Goal: Task Accomplishment & Management: Use online tool/utility

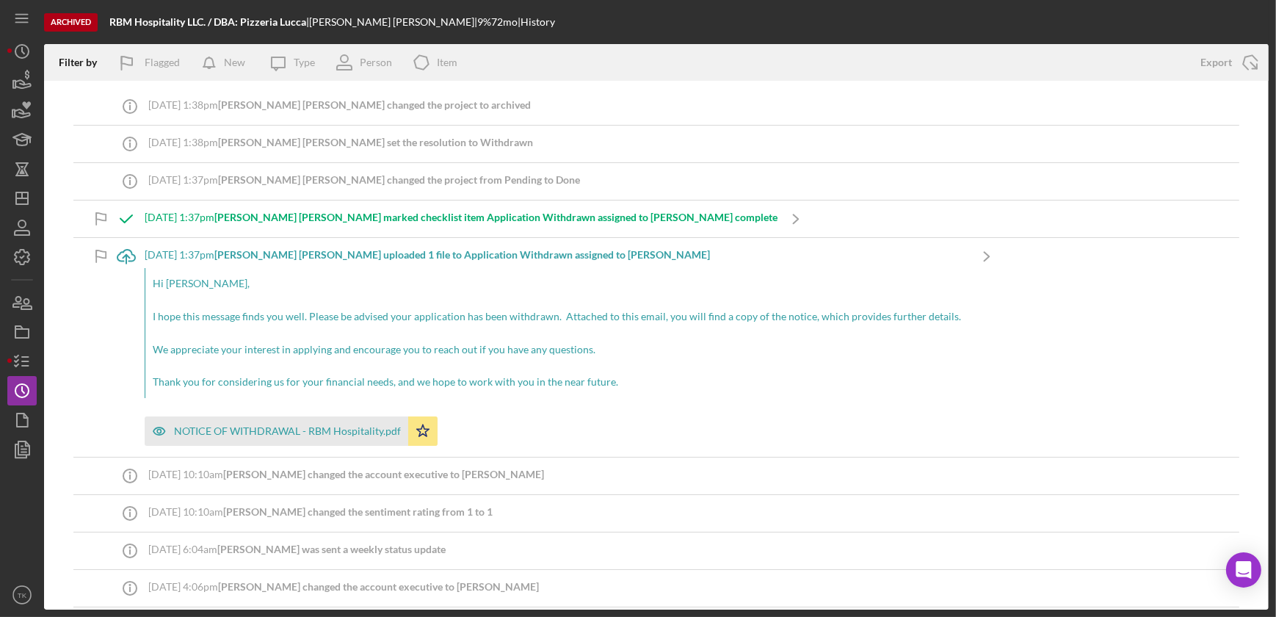
scroll to position [4443, 0]
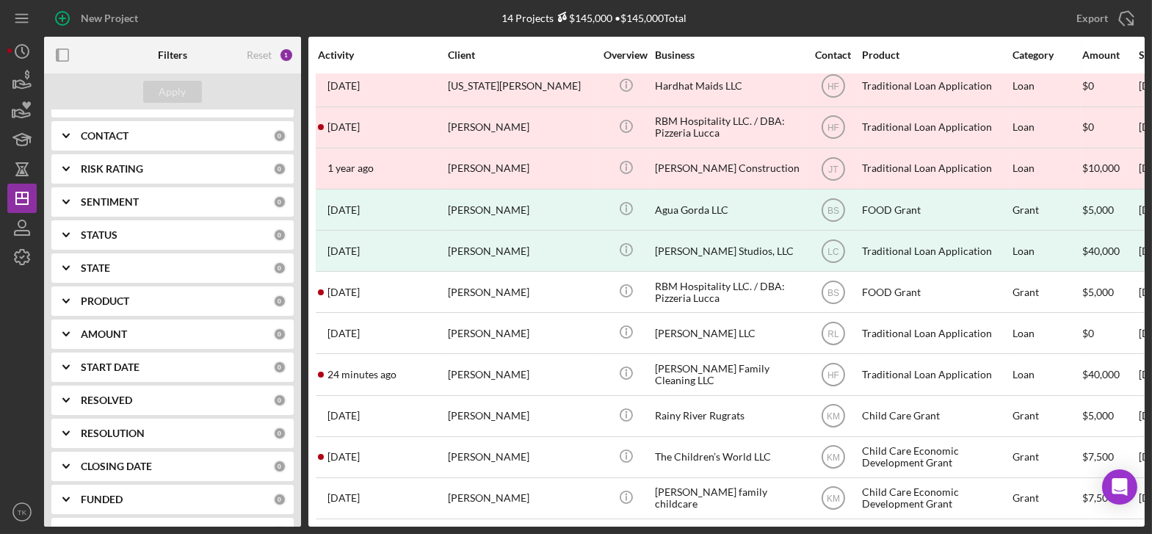
scroll to position [192, 0]
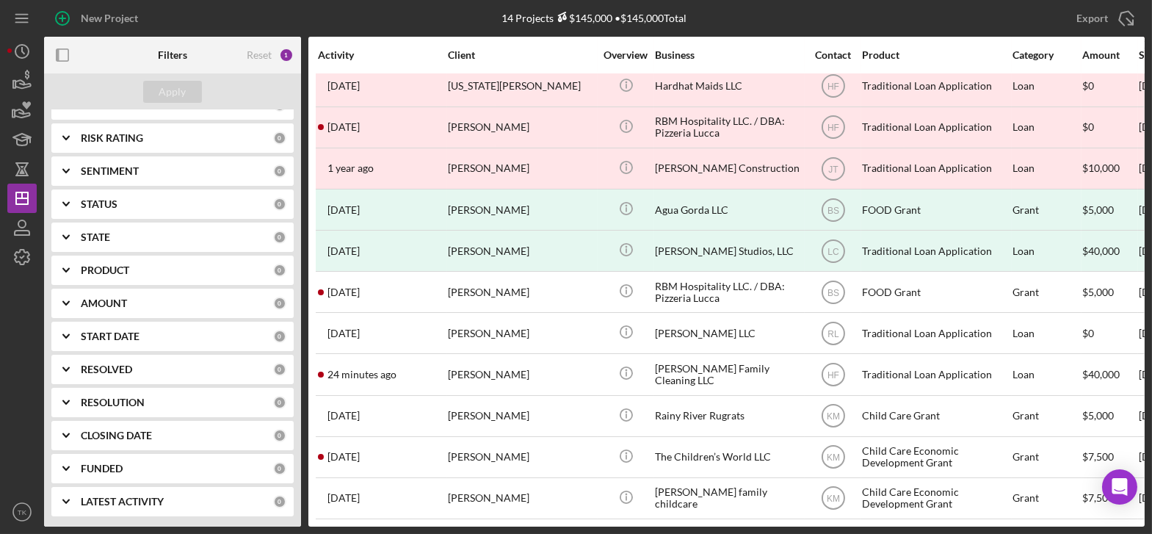
click at [62, 263] on icon "Icon/Expander" at bounding box center [66, 270] width 37 height 37
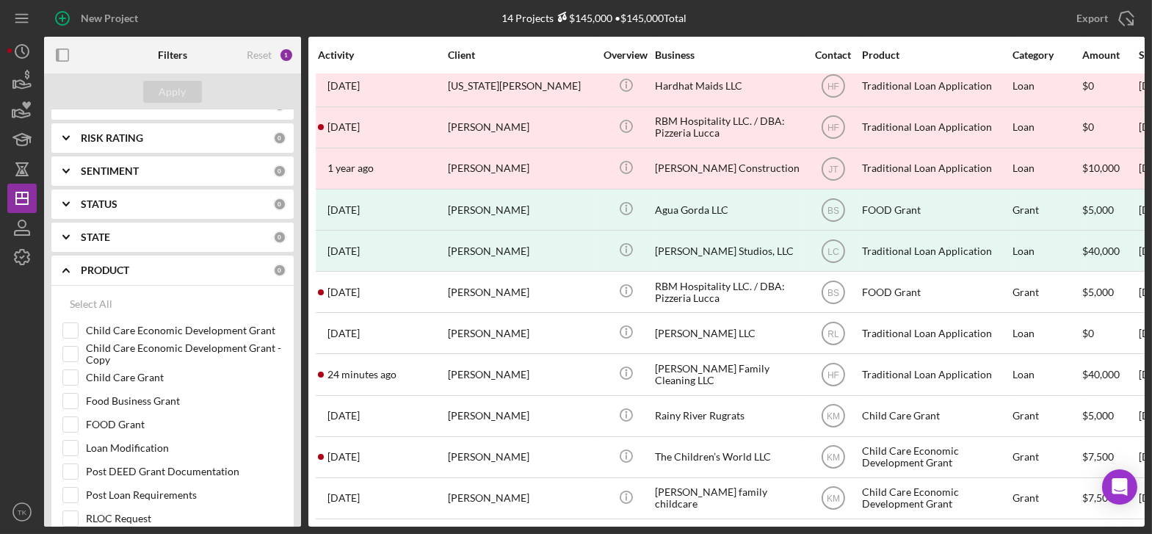
click at [62, 263] on icon "Icon/Expander" at bounding box center [66, 270] width 37 height 37
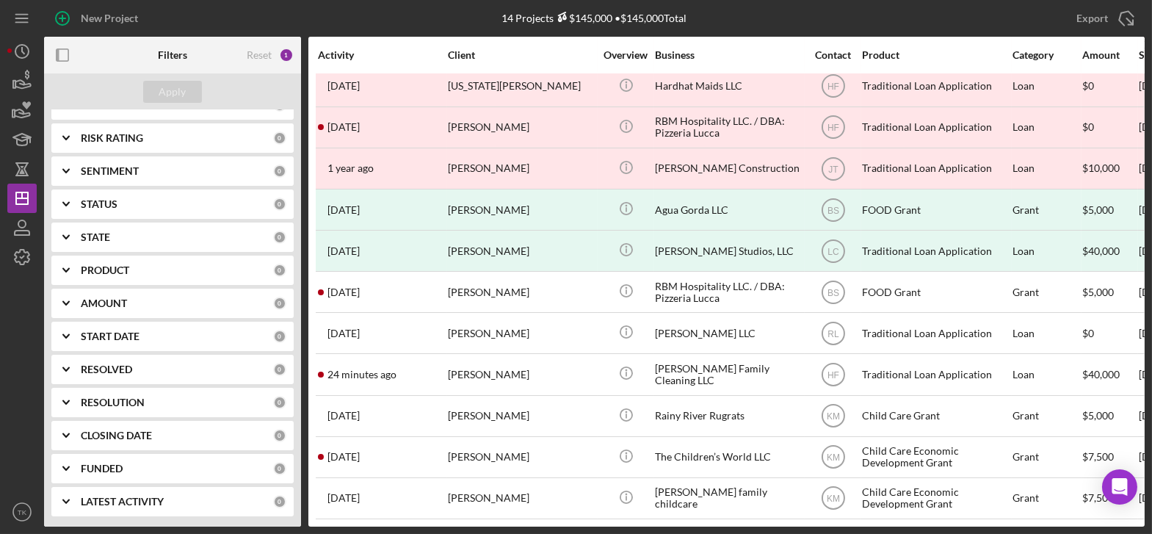
click at [62, 263] on icon "Icon/Expander" at bounding box center [66, 270] width 37 height 37
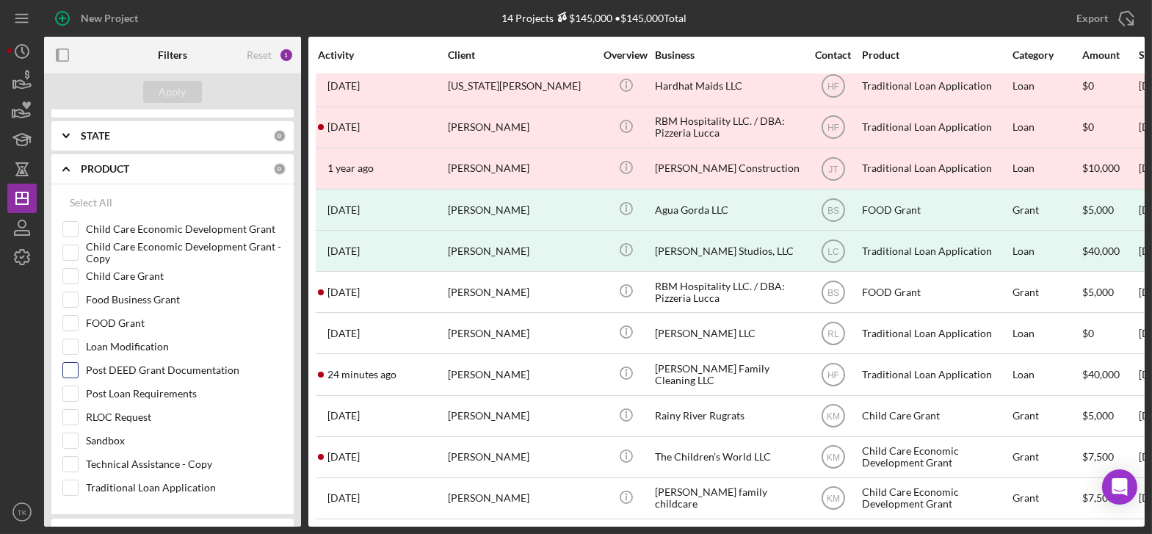
scroll to position [326, 0]
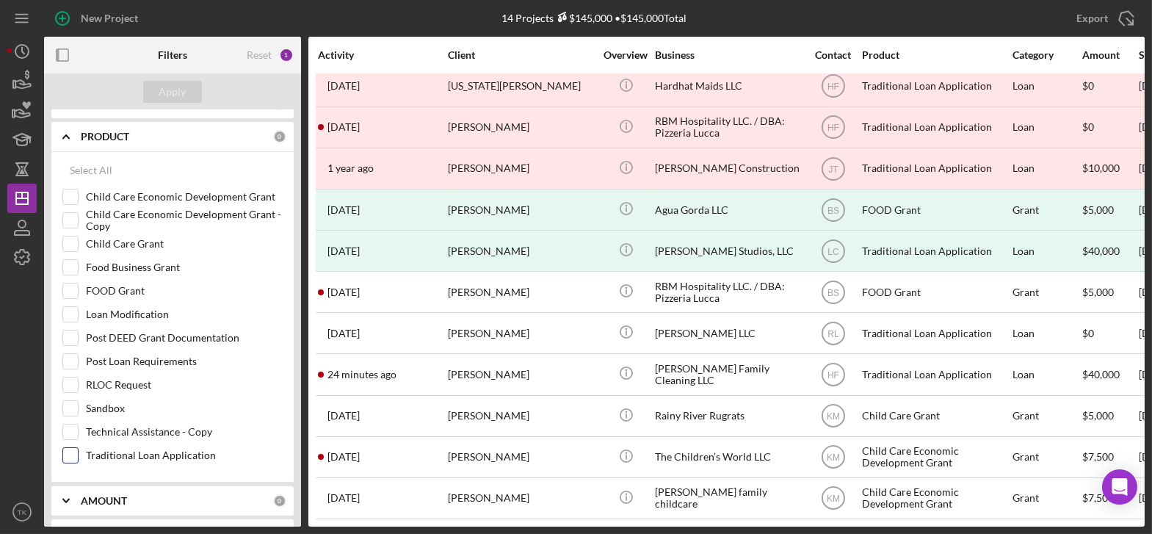
click at [65, 458] on input "Traditional Loan Application" at bounding box center [70, 455] width 15 height 15
checkbox input "true"
click at [188, 89] on button "Apply" at bounding box center [172, 92] width 59 height 22
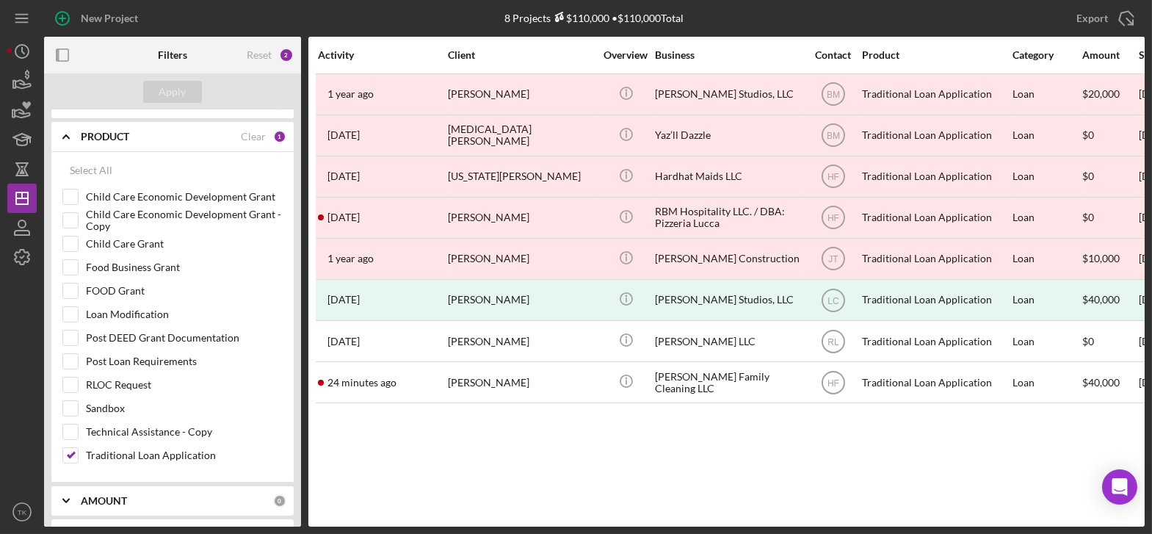
scroll to position [0, 0]
click at [62, 132] on icon "Icon/Expander" at bounding box center [66, 136] width 37 height 37
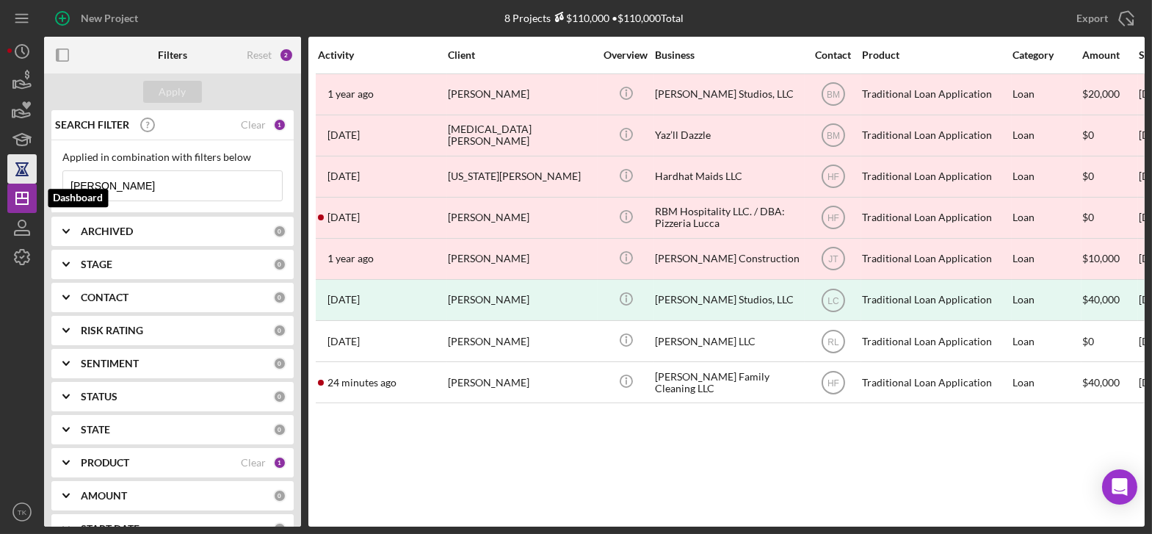
drag, startPoint x: 150, startPoint y: 189, endPoint x: 12, endPoint y: 183, distance: 137.5
click at [12, 183] on div "New Project 8 Projects $110,000 • $110,000 Total brittany garcia Export Icon/Ex…" at bounding box center [576, 263] width 1138 height 527
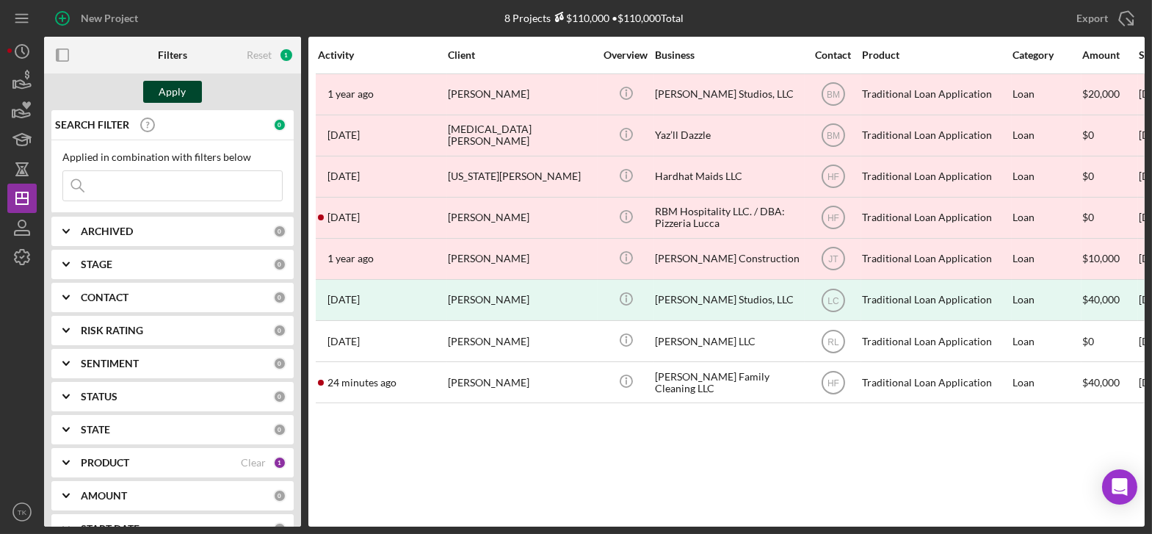
click at [162, 90] on div "Apply" at bounding box center [172, 92] width 27 height 22
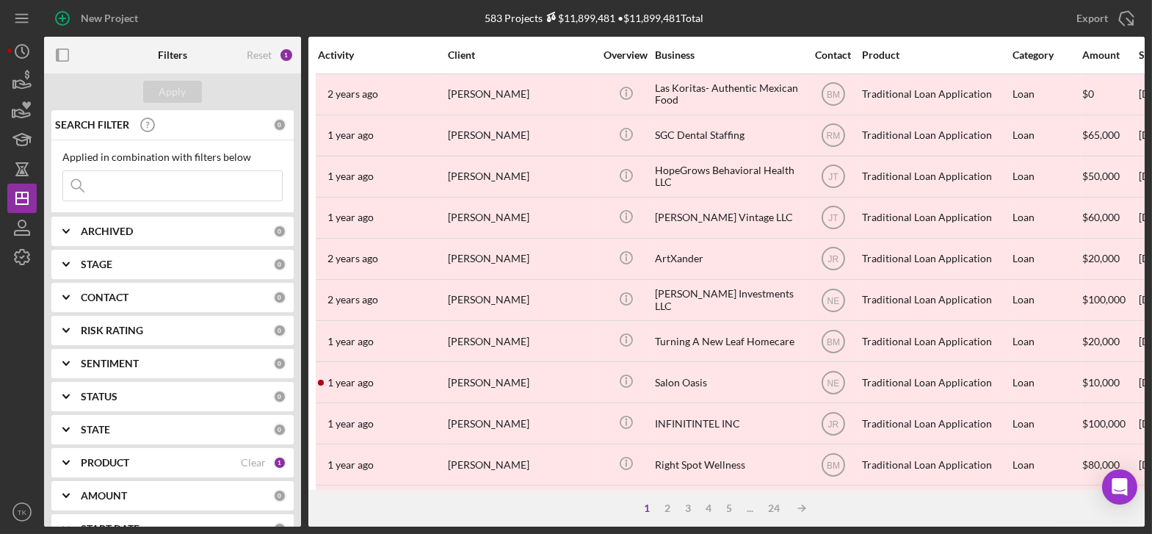
click at [78, 296] on icon "Icon/Expander" at bounding box center [66, 297] width 37 height 37
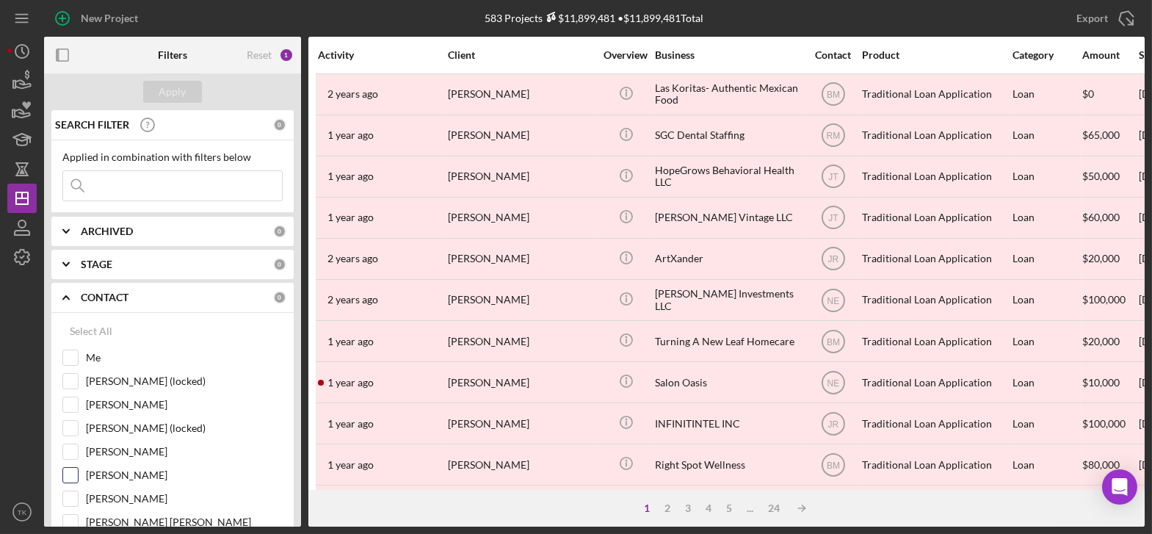
drag, startPoint x: 70, startPoint y: 492, endPoint x: 98, endPoint y: 473, distance: 34.4
click at [71, 492] on input "Hibaq Farah" at bounding box center [70, 498] width 15 height 15
checkbox input "true"
click at [189, 88] on button "Apply" at bounding box center [172, 92] width 59 height 22
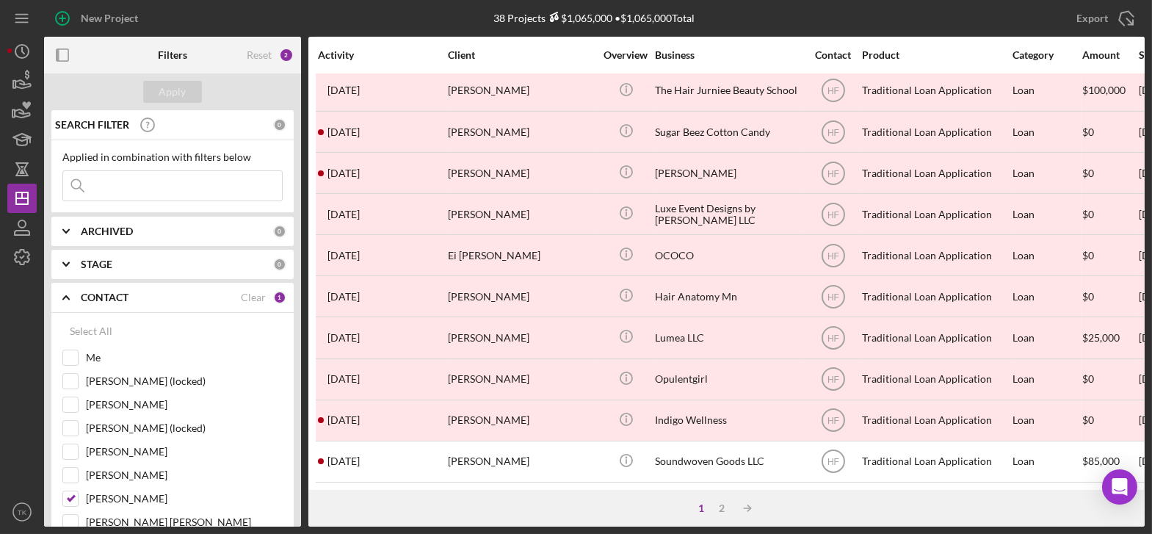
scroll to position [634, 0]
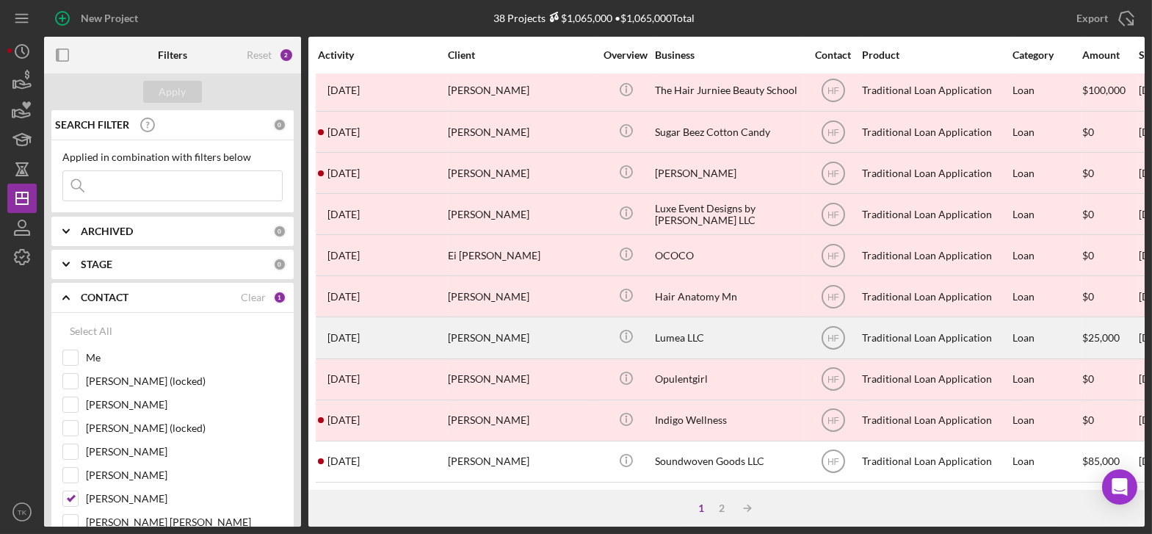
click at [745, 330] on div "Lumea LLC" at bounding box center [728, 337] width 147 height 39
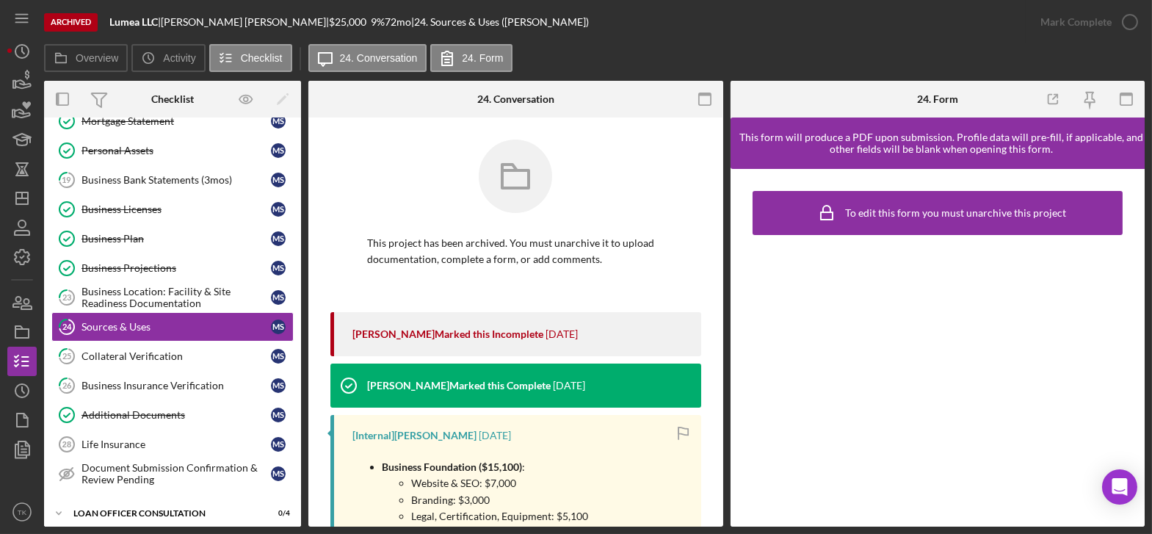
scroll to position [322, 0]
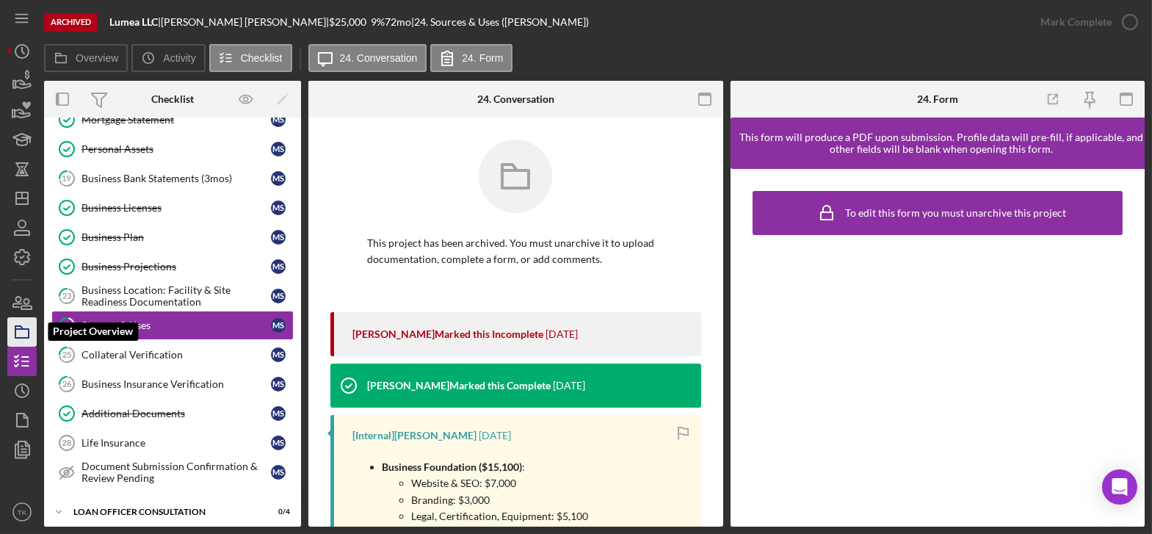
click at [25, 335] on icon "button" at bounding box center [22, 332] width 37 height 37
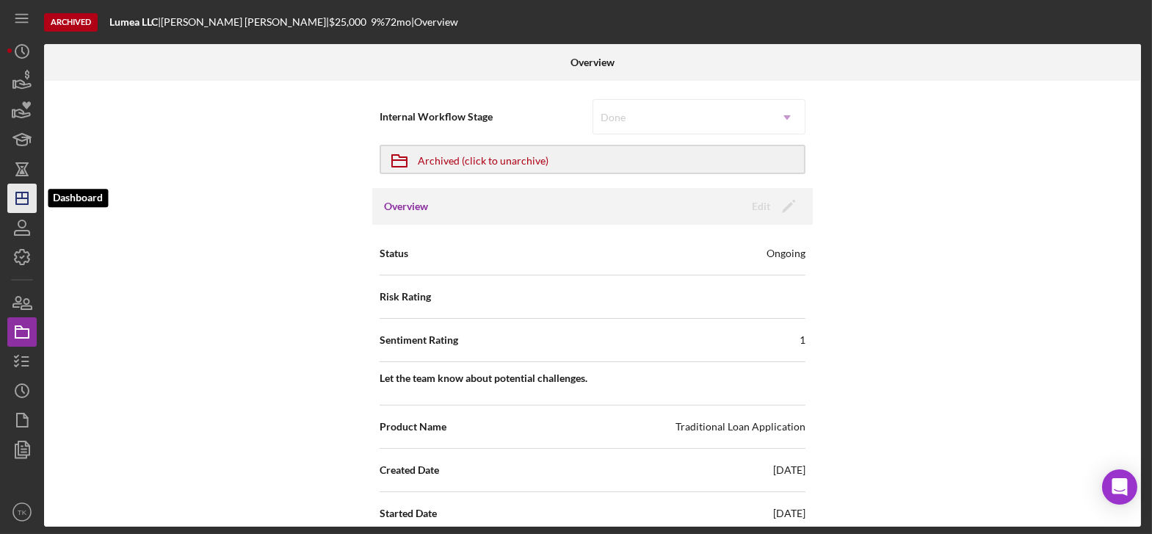
click at [21, 204] on polygon "button" at bounding box center [22, 198] width 12 height 12
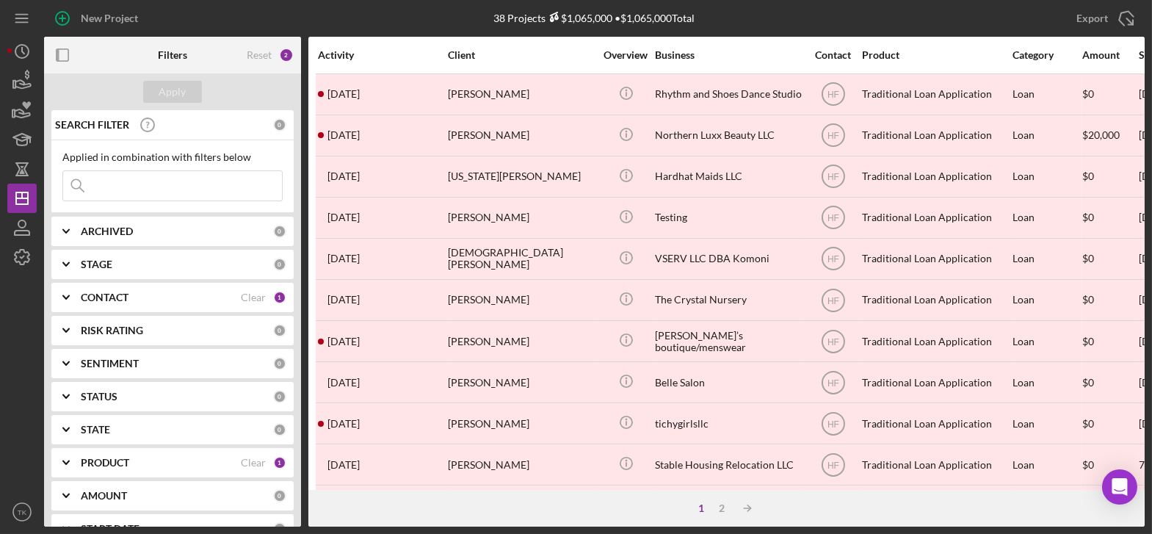
click at [142, 223] on div "ARCHIVED 0" at bounding box center [184, 231] width 206 height 29
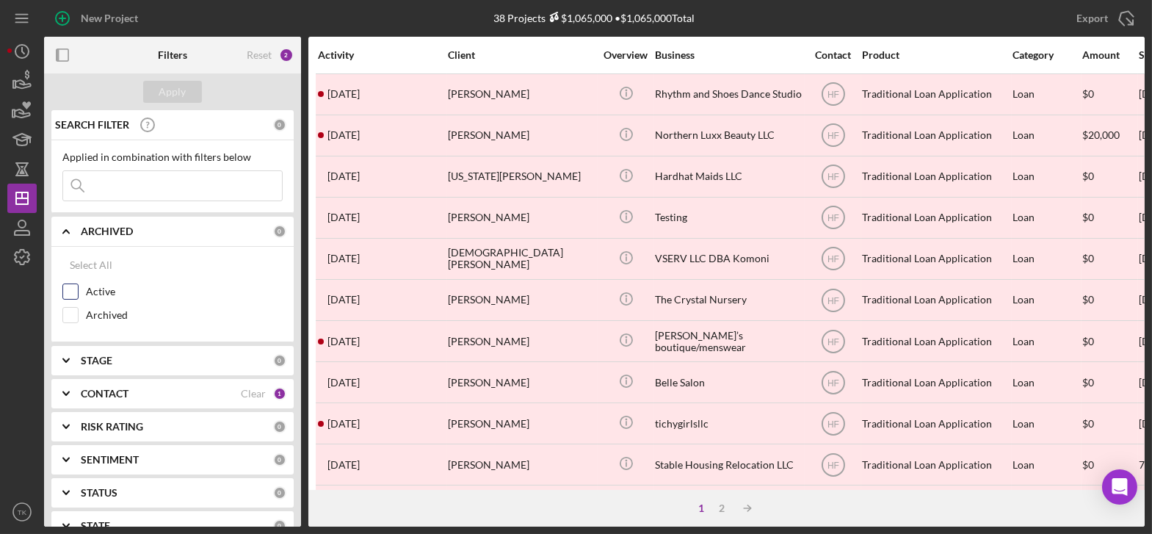
click at [73, 289] on input "Active" at bounding box center [70, 291] width 15 height 15
checkbox input "true"
click at [167, 82] on div "Apply" at bounding box center [172, 92] width 27 height 22
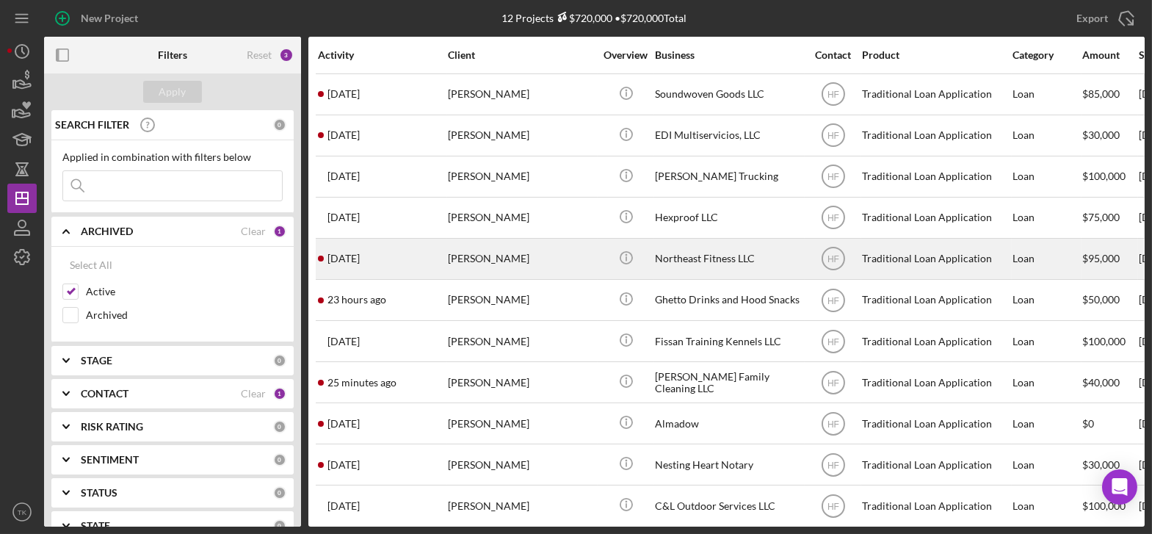
click at [552, 257] on div "Elizabeth Ziegler" at bounding box center [521, 258] width 147 height 39
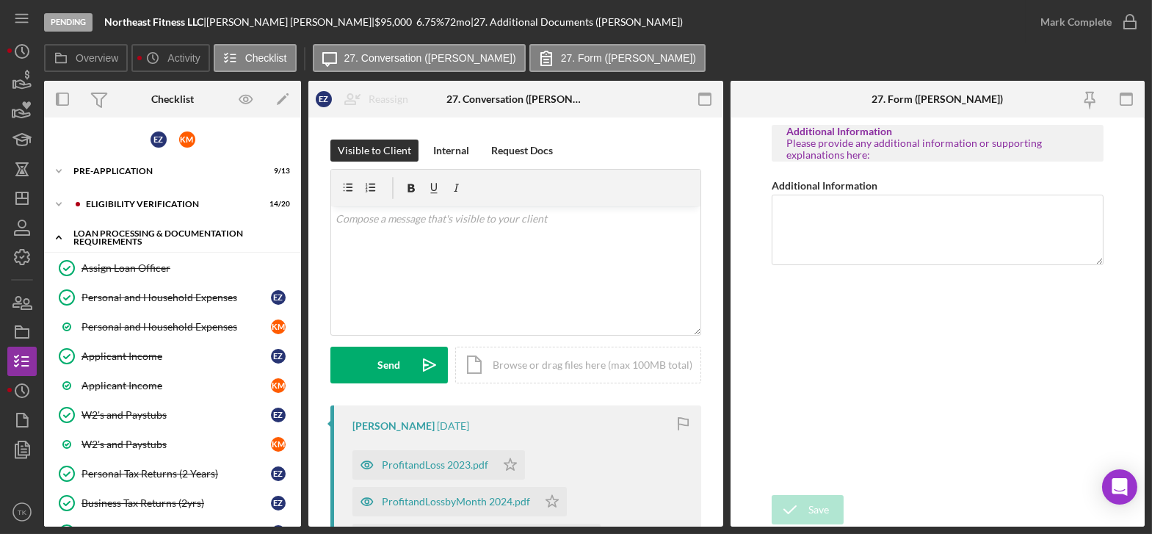
click at [56, 233] on icon "Icon/Expander" at bounding box center [58, 237] width 29 height 29
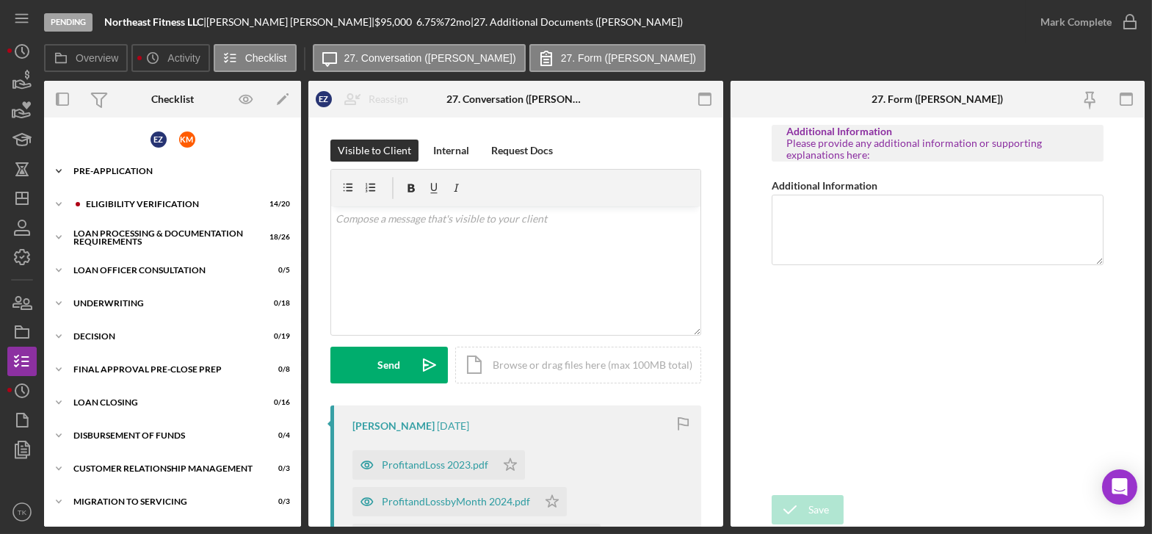
click at [58, 171] on icon "Icon/Expander" at bounding box center [58, 170] width 29 height 29
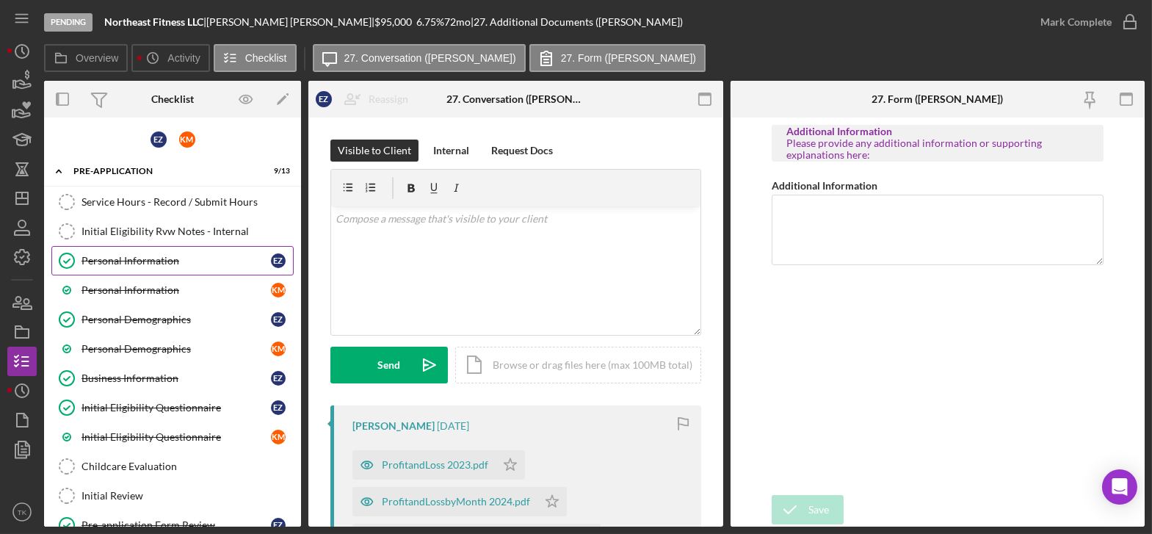
click at [159, 257] on div "Personal Information" at bounding box center [176, 261] width 189 height 12
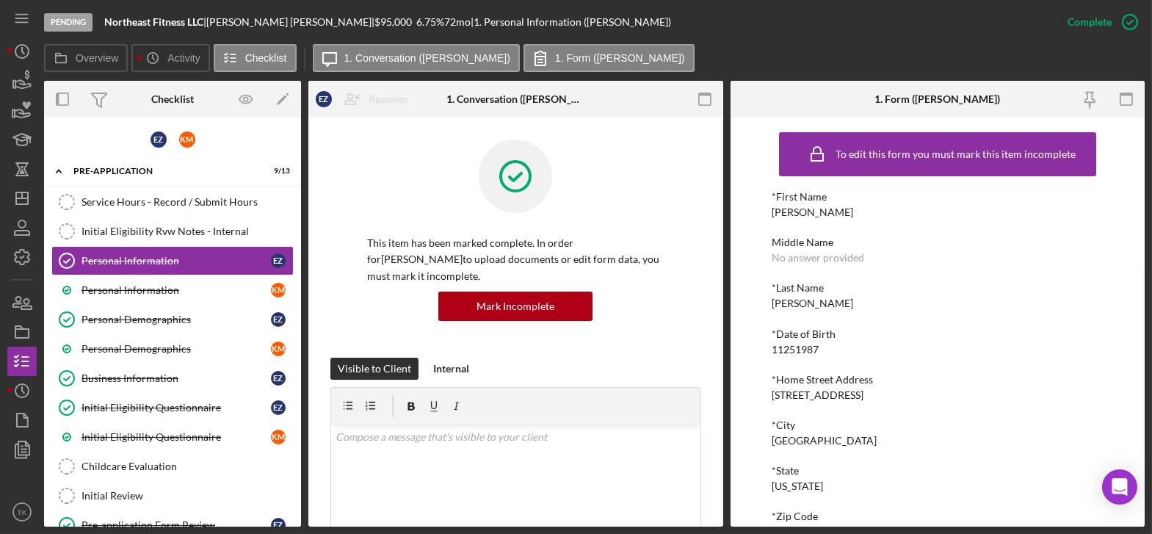
scroll to position [66, 0]
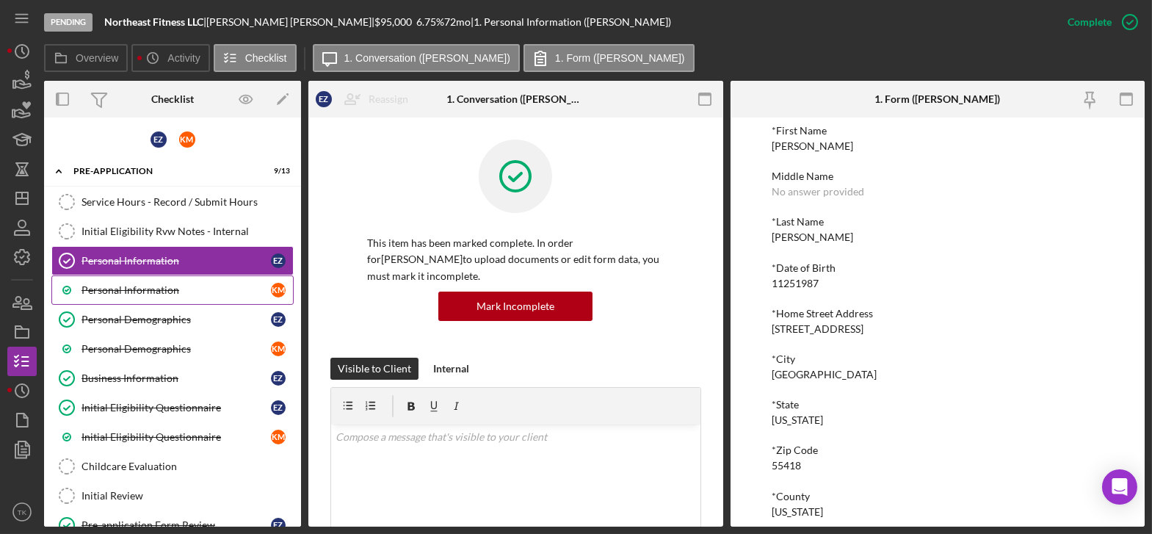
click at [126, 279] on link "Personal Information K M" at bounding box center [172, 289] width 242 height 29
